Goal: Task Accomplishment & Management: Use online tool/utility

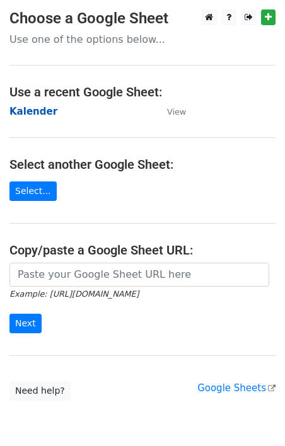
click at [37, 115] on strong "Kalender" at bounding box center [33, 111] width 48 height 11
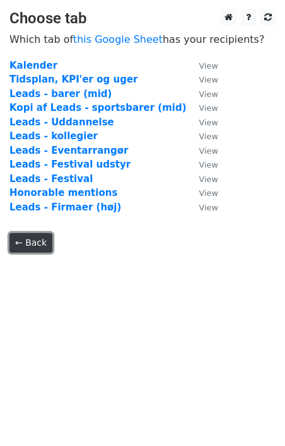
click at [37, 240] on link "← Back" at bounding box center [30, 243] width 43 height 20
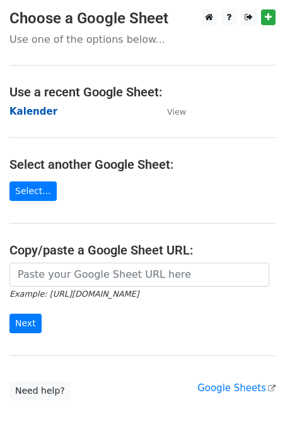
click at [38, 113] on strong "Kalender" at bounding box center [33, 111] width 48 height 11
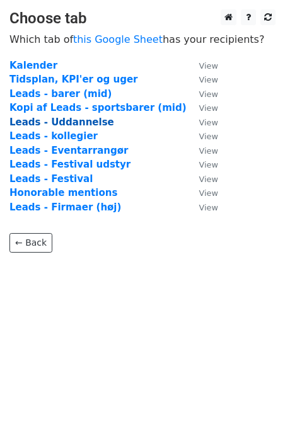
click at [84, 121] on strong "Leads - Uddannelse" at bounding box center [61, 121] width 105 height 11
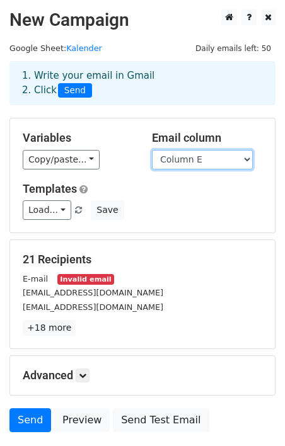
click at [162, 163] on select "Column A Column B Column C Column D Column E Column F Column G Column H" at bounding box center [202, 160] width 101 height 20
click at [96, 154] on div "Copy/paste... {{Column A}} {{Column B}} {{Column C}} {{Column D}} {{Column E}} …" at bounding box center [78, 160] width 110 height 20
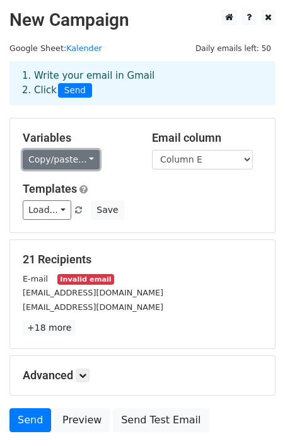
click at [74, 165] on link "Copy/paste..." at bounding box center [61, 160] width 77 height 20
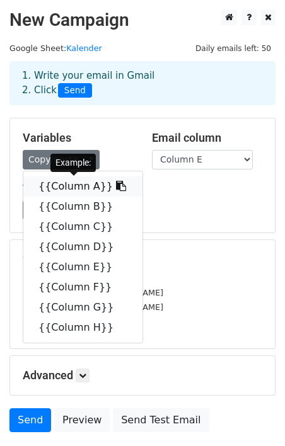
click at [78, 186] on link "{{Column A}}" at bounding box center [82, 186] width 119 height 20
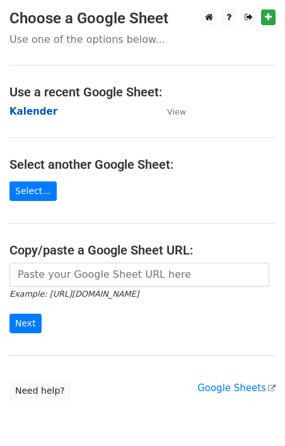
click at [33, 116] on td "Kalender" at bounding box center [81, 112] width 145 height 14
click at [38, 110] on strong "Kalender" at bounding box center [33, 111] width 48 height 11
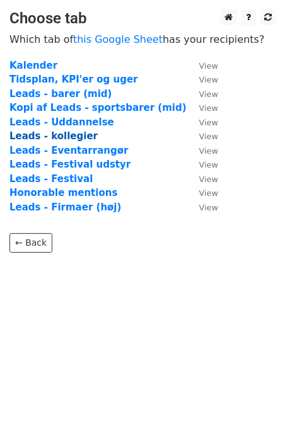
click at [73, 139] on strong "Leads - kollegier" at bounding box center [53, 135] width 88 height 11
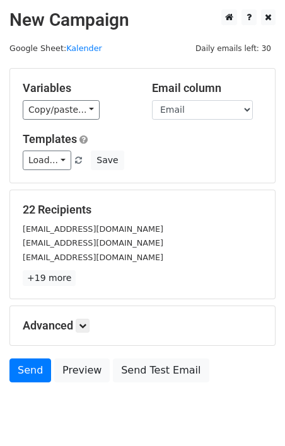
scroll to position [13, 0]
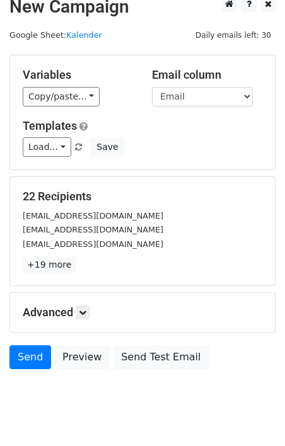
click at [201, 79] on h5 "Email column" at bounding box center [207, 75] width 110 height 14
click at [197, 89] on select "Navn Telefon Email Hjemmeside Bemærkning Status (mail) Status (ringet ikke, rin…" at bounding box center [202, 97] width 101 height 20
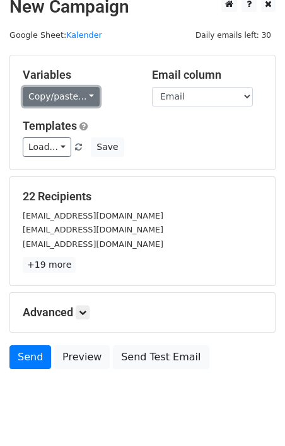
click at [82, 95] on link "Copy/paste..." at bounding box center [61, 97] width 77 height 20
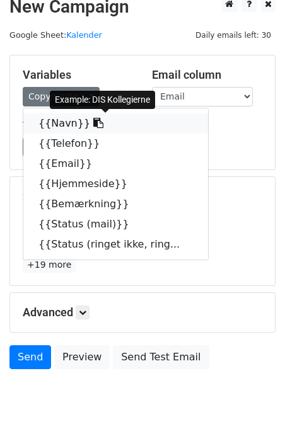
click at [60, 120] on link "{{Navn}}" at bounding box center [115, 123] width 184 height 20
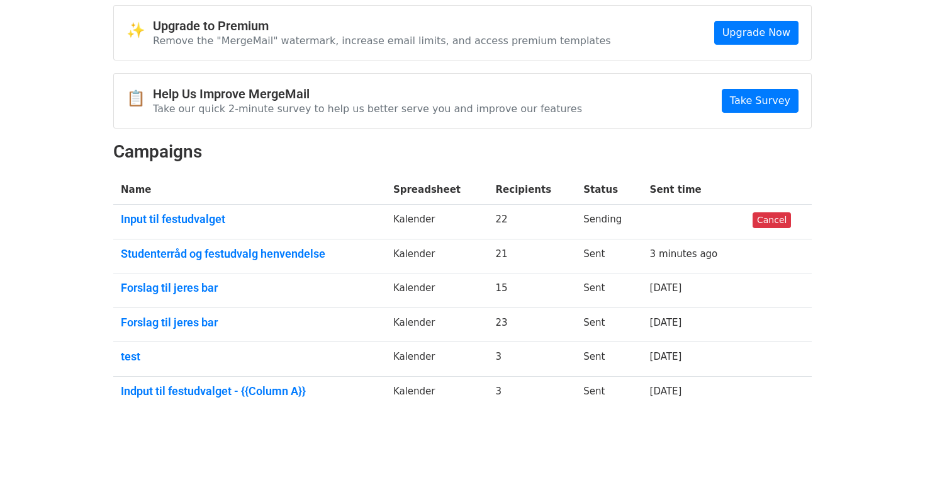
scroll to position [72, 0]
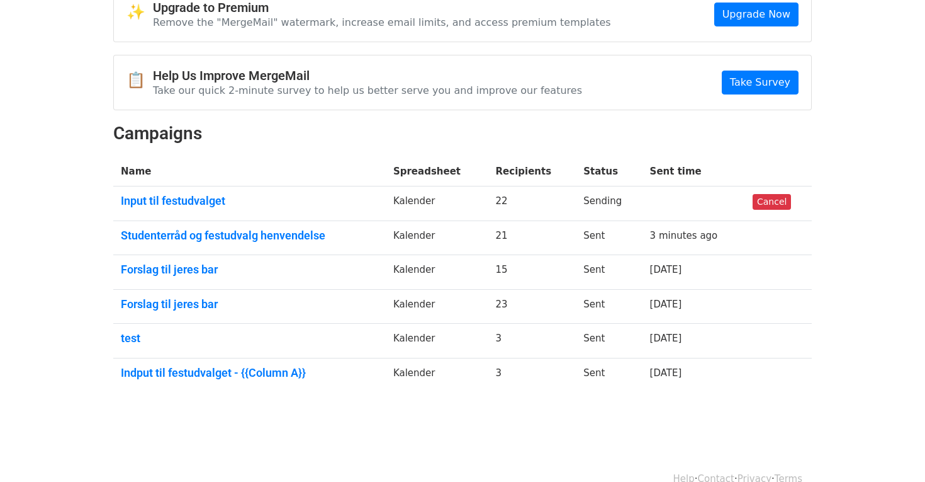
drag, startPoint x: 506, startPoint y: 197, endPoint x: 516, endPoint y: 244, distance: 47.5
click at [517, 244] on tbody "Name Spreadsheet Recipients Status Sent time Input til festudvalget Kalender 22…" at bounding box center [462, 274] width 699 height 235
click at [516, 244] on td "21" at bounding box center [533, 237] width 88 height 35
